Goal: Task Accomplishment & Management: Manage account settings

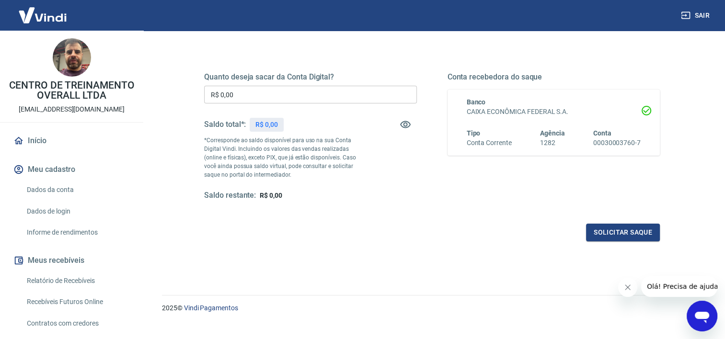
scroll to position [134, 0]
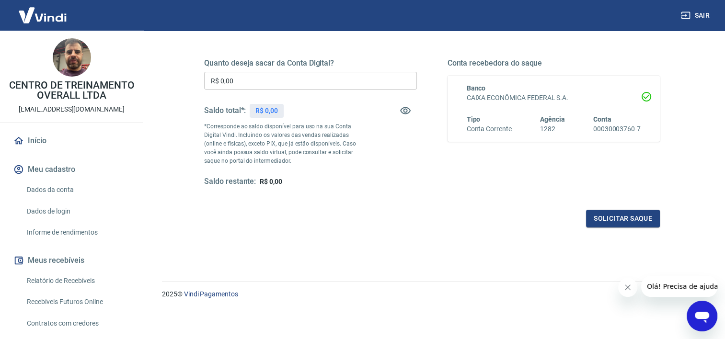
click at [699, 314] on icon "Abrir janela de mensagens" at bounding box center [702, 318] width 14 height 12
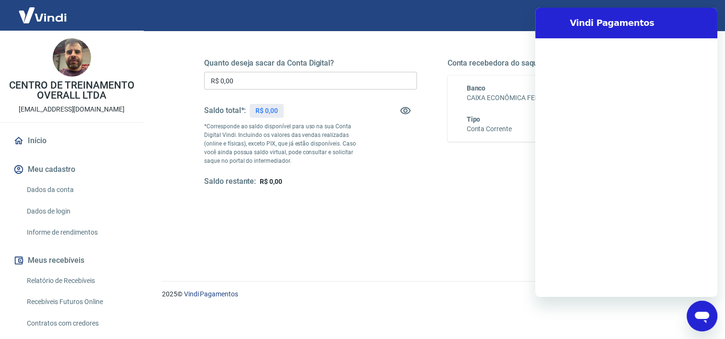
scroll to position [0, 0]
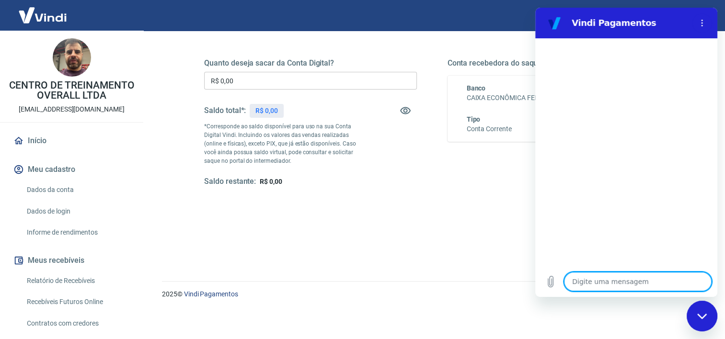
type textarea "Ó"
type textarea "x"
type textarea "Ót"
type textarea "x"
type textarea "Óti"
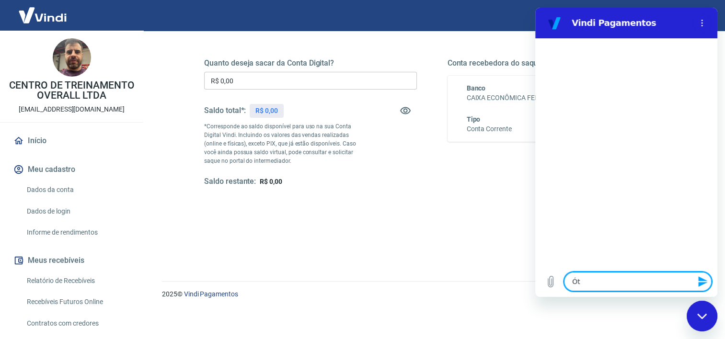
type textarea "x"
type textarea "Ótim"
type textarea "x"
type textarea "Ótima"
type textarea "x"
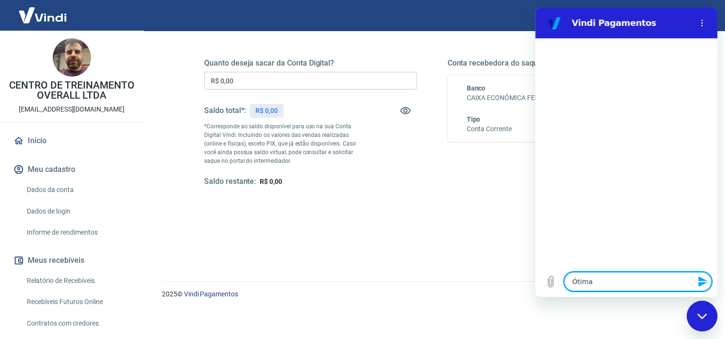
type textarea "Ótima"
type textarea "x"
type textarea "Ótima t"
type textarea "x"
type textarea "Ótima ta"
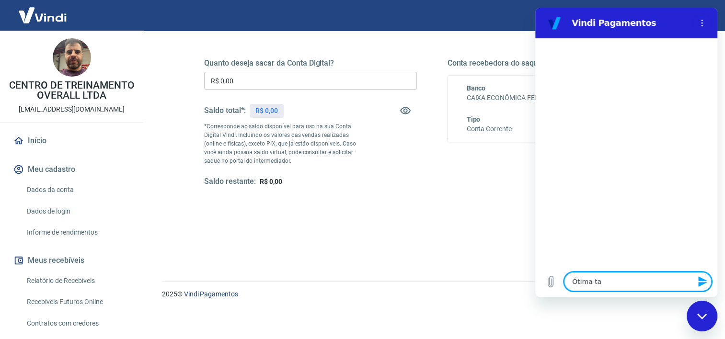
type textarea "x"
type textarea "Ótima tar"
type textarea "x"
type textarea "Ótima tard"
type textarea "x"
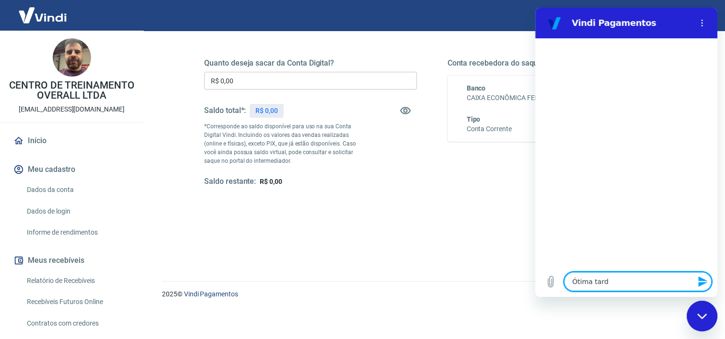
type textarea "Ótima tarde"
type textarea "x"
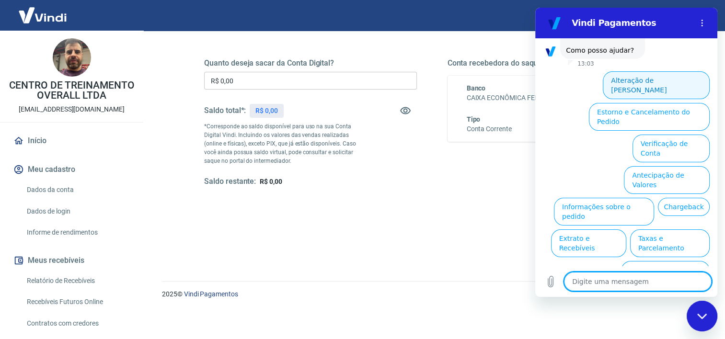
scroll to position [67, 0]
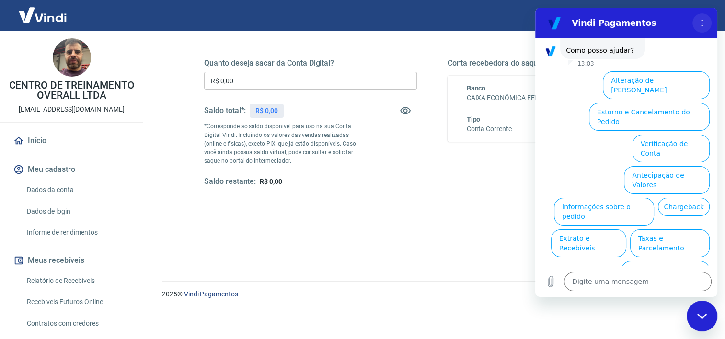
click at [702, 25] on icon "Menu de opções" at bounding box center [702, 23] width 8 height 8
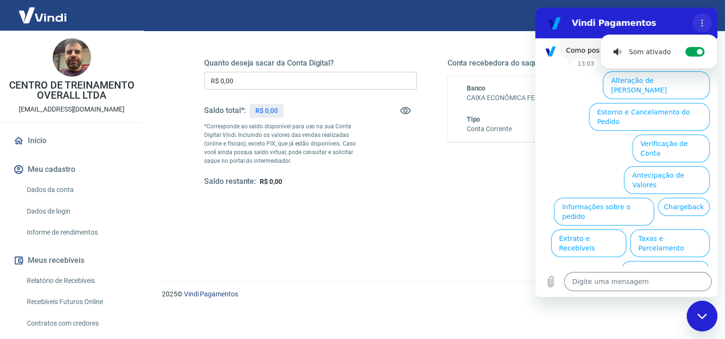
click at [702, 25] on circle "Menu de opções" at bounding box center [702, 25] width 1 height 1
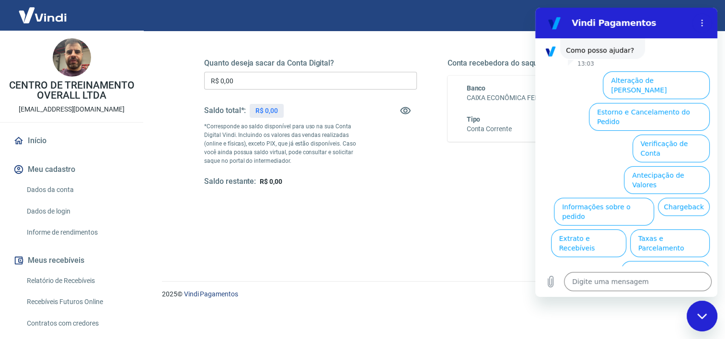
click at [444, 210] on div "Solicitar saque" at bounding box center [432, 219] width 456 height 18
click at [707, 321] on div "Fechar janela de mensagens" at bounding box center [702, 316] width 29 height 29
type textarea "x"
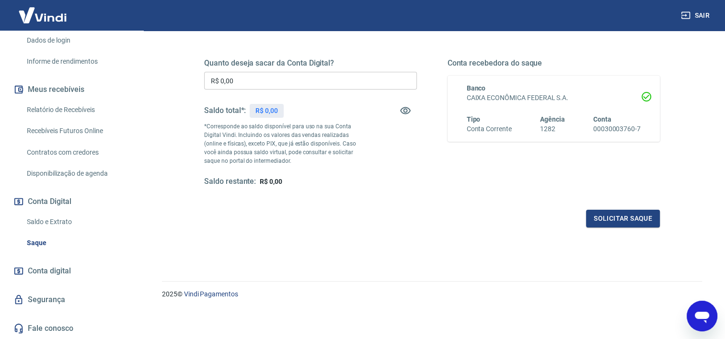
scroll to position [181, 0]
click at [45, 332] on link "Fale conosco" at bounding box center [72, 328] width 120 height 21
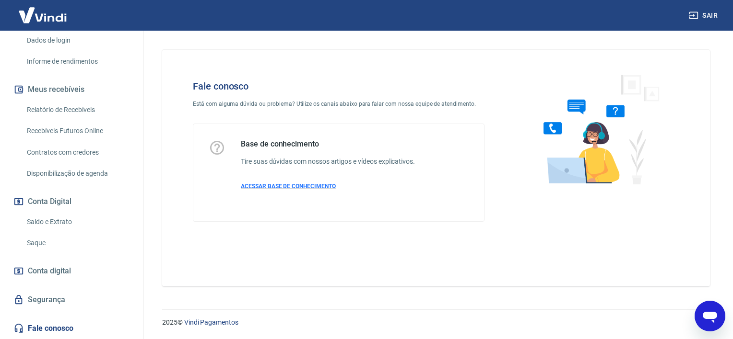
click at [285, 187] on span "ACESSAR BASE DE CONHECIMENTO" at bounding box center [288, 186] width 95 height 7
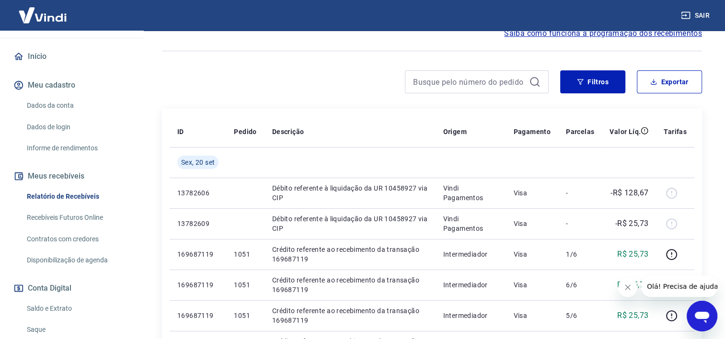
scroll to position [96, 0]
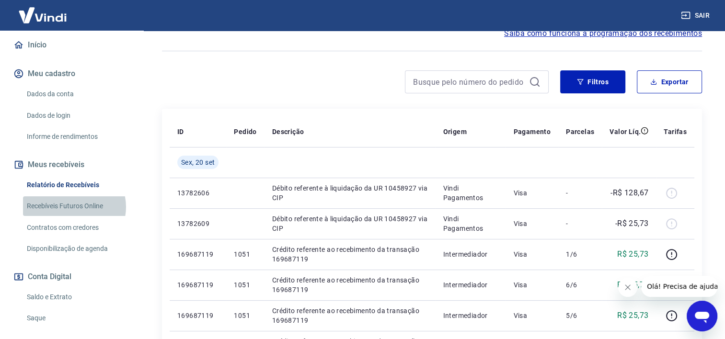
click at [74, 216] on link "Recebíveis Futuros Online" at bounding box center [77, 207] width 109 height 20
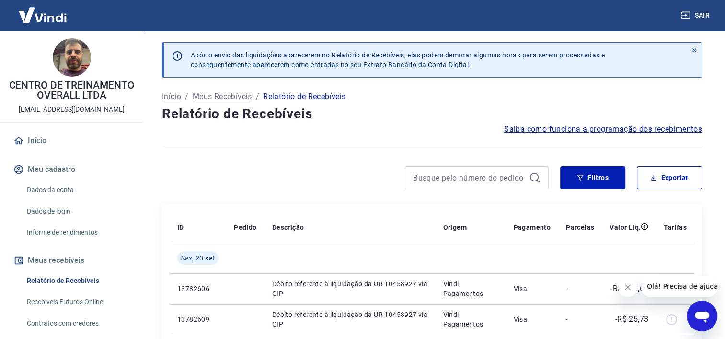
click at [702, 318] on icon "Abrir janela de mensagens" at bounding box center [702, 318] width 14 height 12
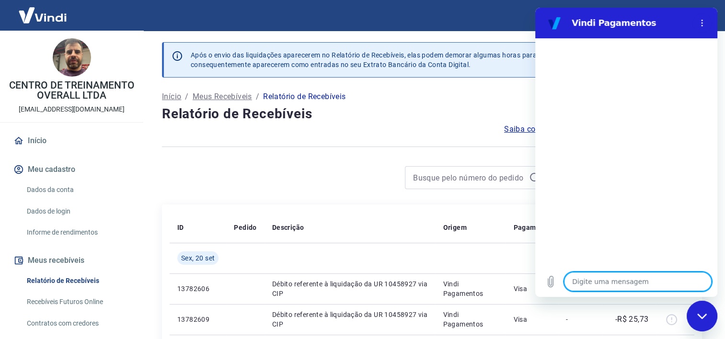
click at [695, 316] on div "Fechar janela de mensagens" at bounding box center [702, 316] width 29 height 29
type textarea "x"
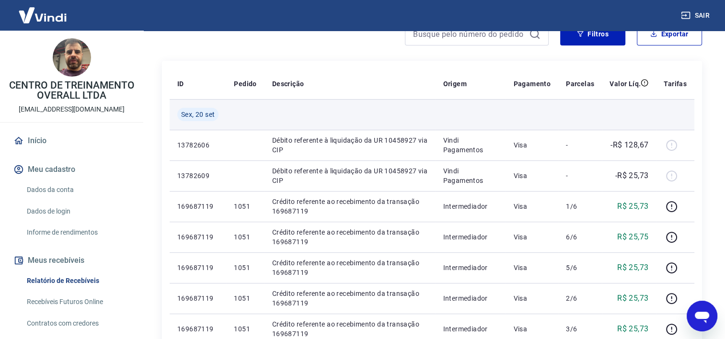
scroll to position [144, 0]
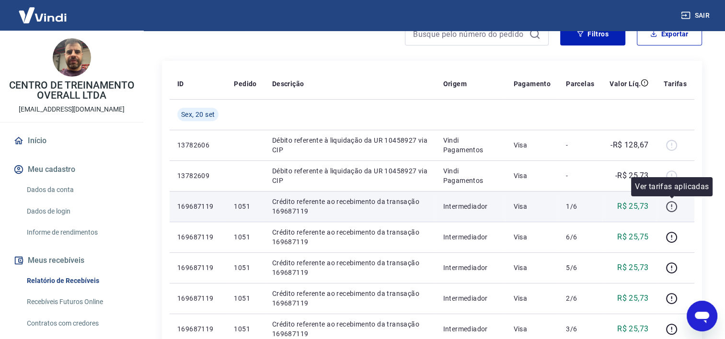
click at [671, 207] on icon "button" at bounding box center [672, 207] width 12 height 12
